Goal: Information Seeking & Learning: Learn about a topic

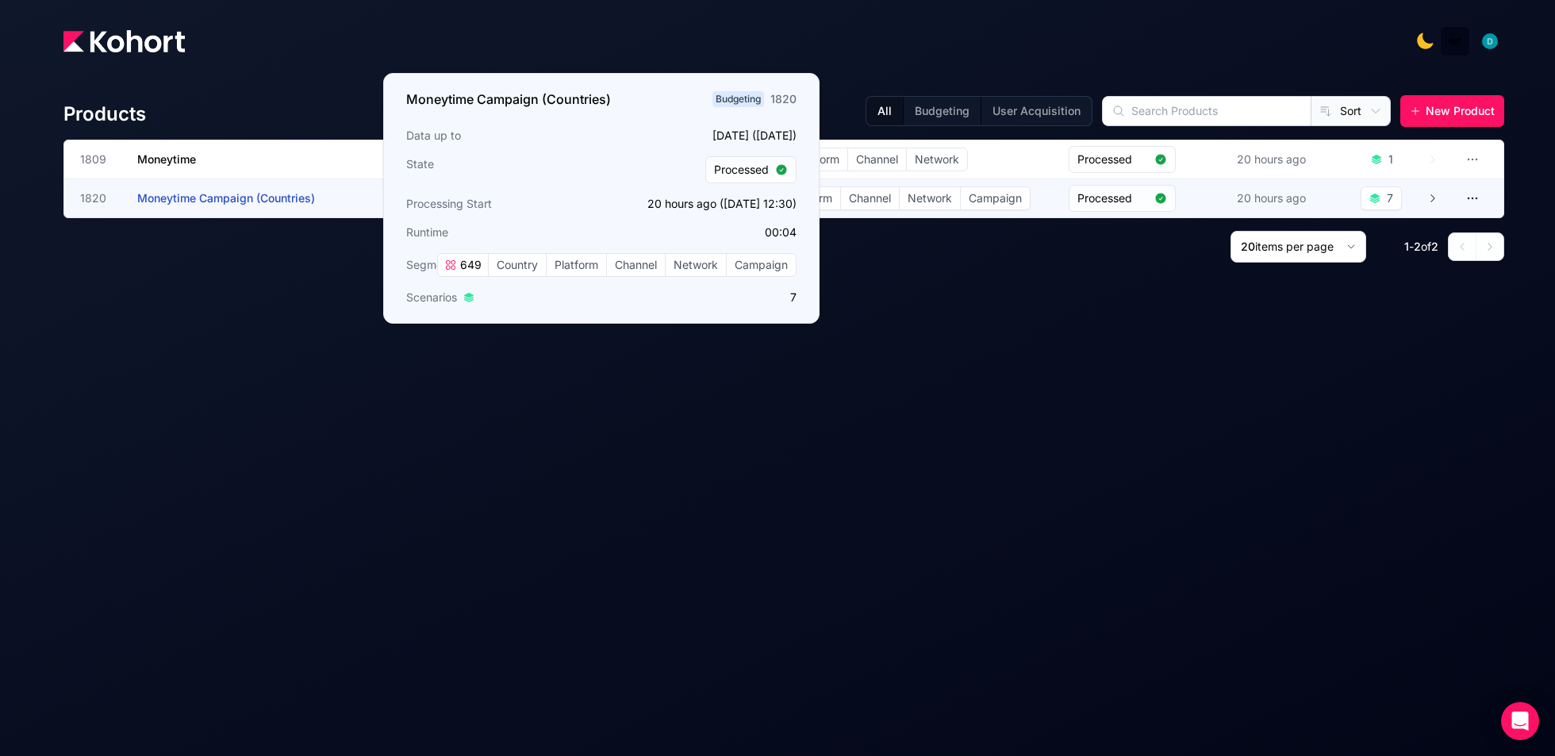
click at [287, 190] on h3 "Moneytime Campaign (Countries)" at bounding box center [256, 198] width 238 height 38
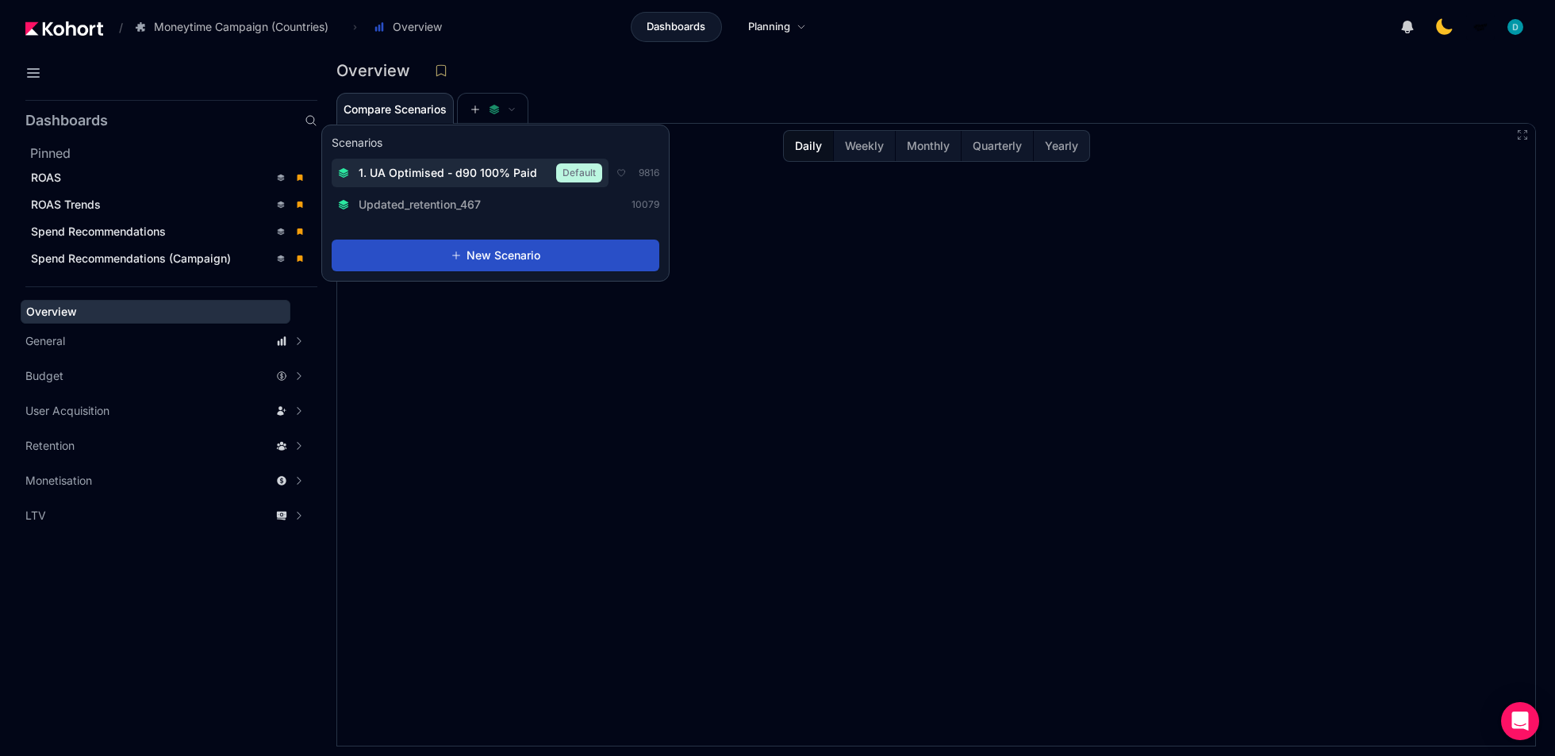
click at [457, 176] on span "1. UA Optimised - d90 100% Paid" at bounding box center [448, 173] width 178 height 16
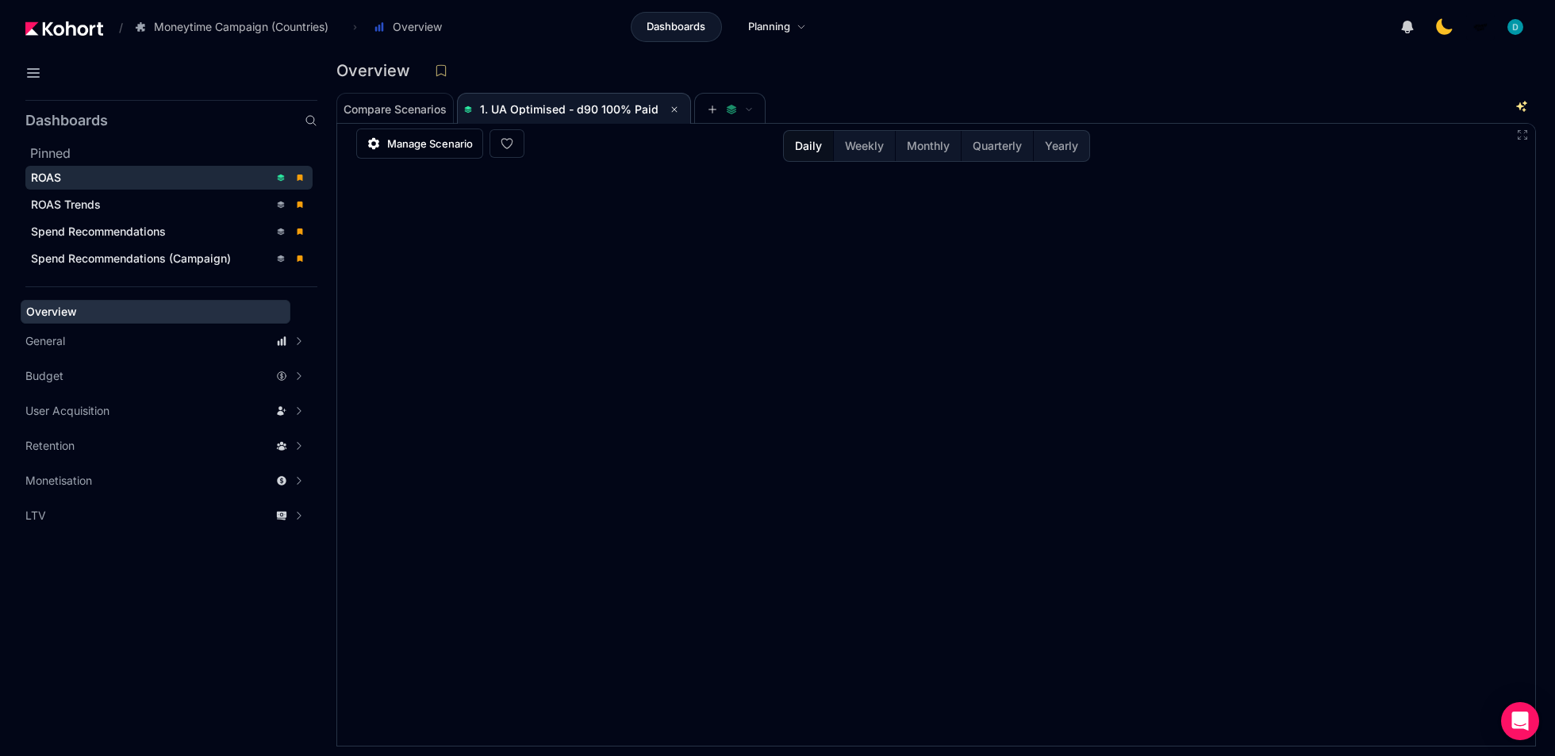
click at [143, 177] on div "ROAS" at bounding box center [150, 178] width 238 height 16
